Goal: Complete application form

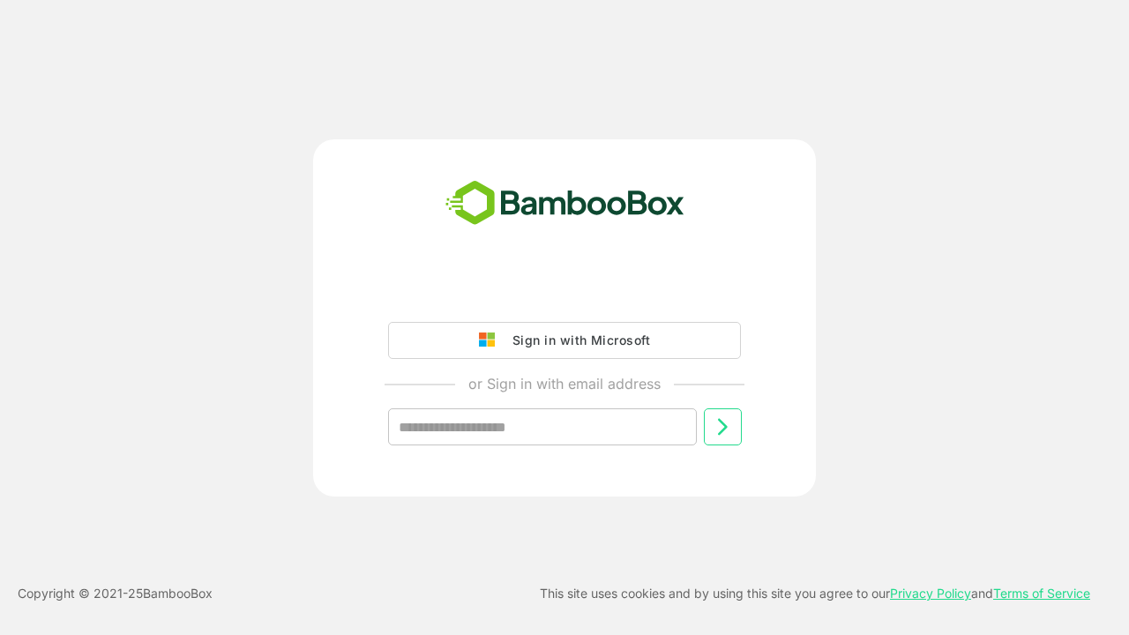
type input "**********"
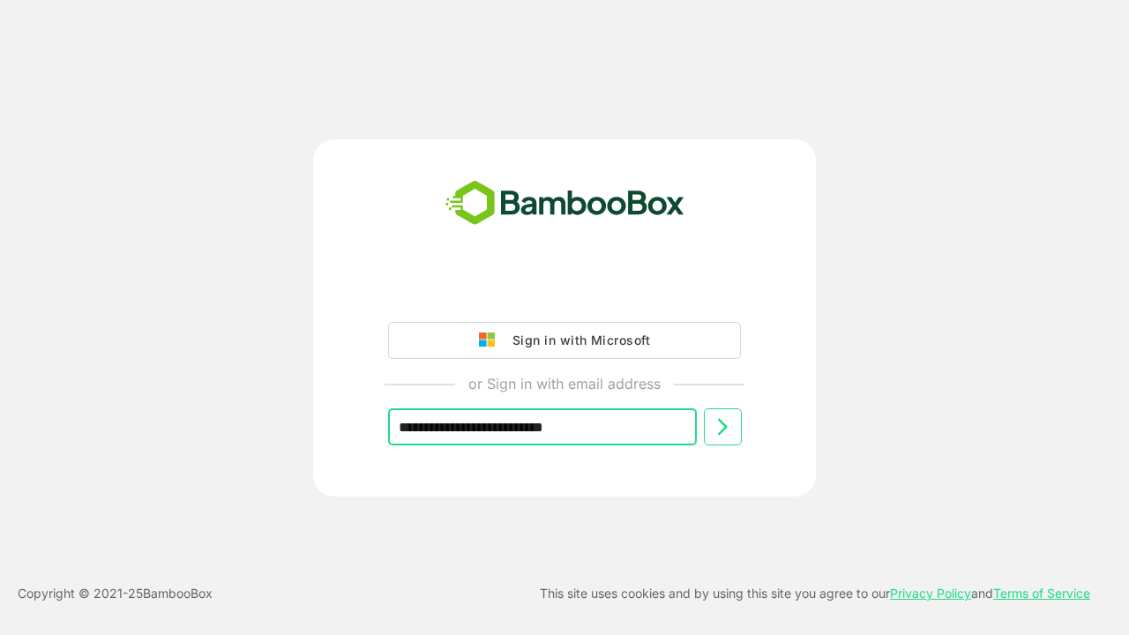
click at [722, 427] on icon at bounding box center [722, 426] width 21 height 21
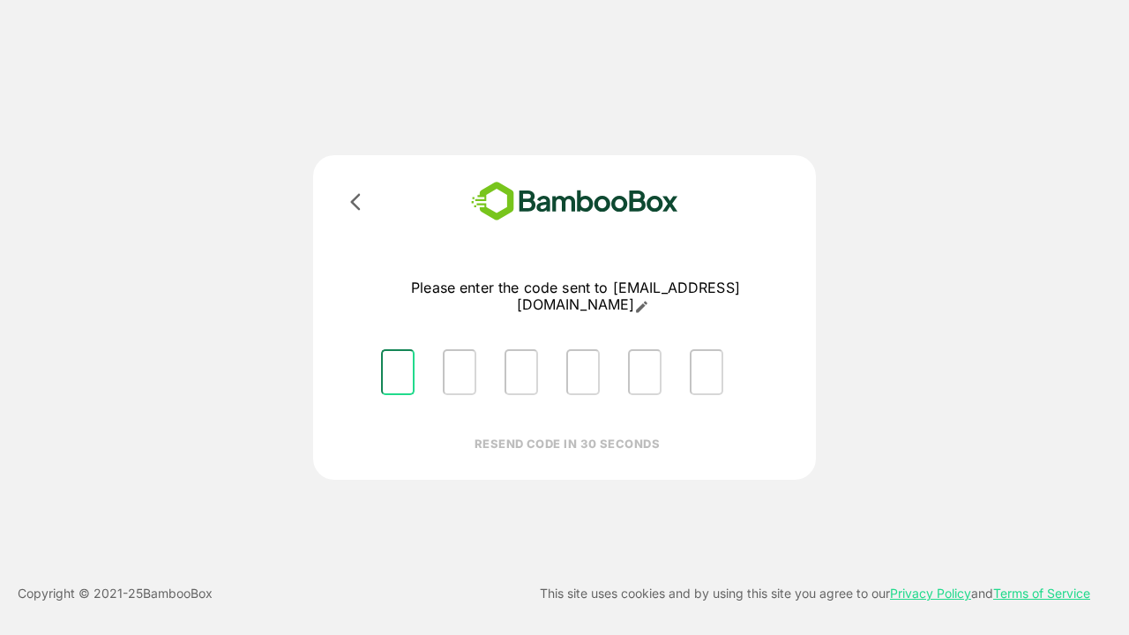
type input "*"
